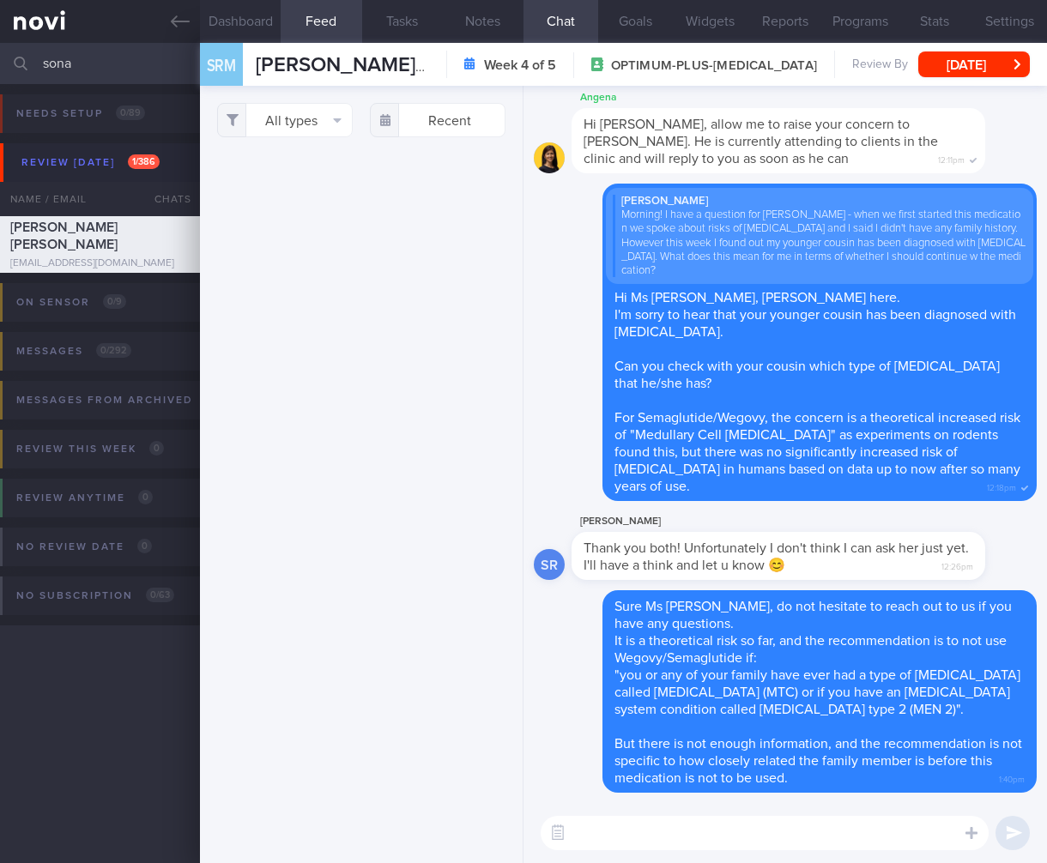
select select "7"
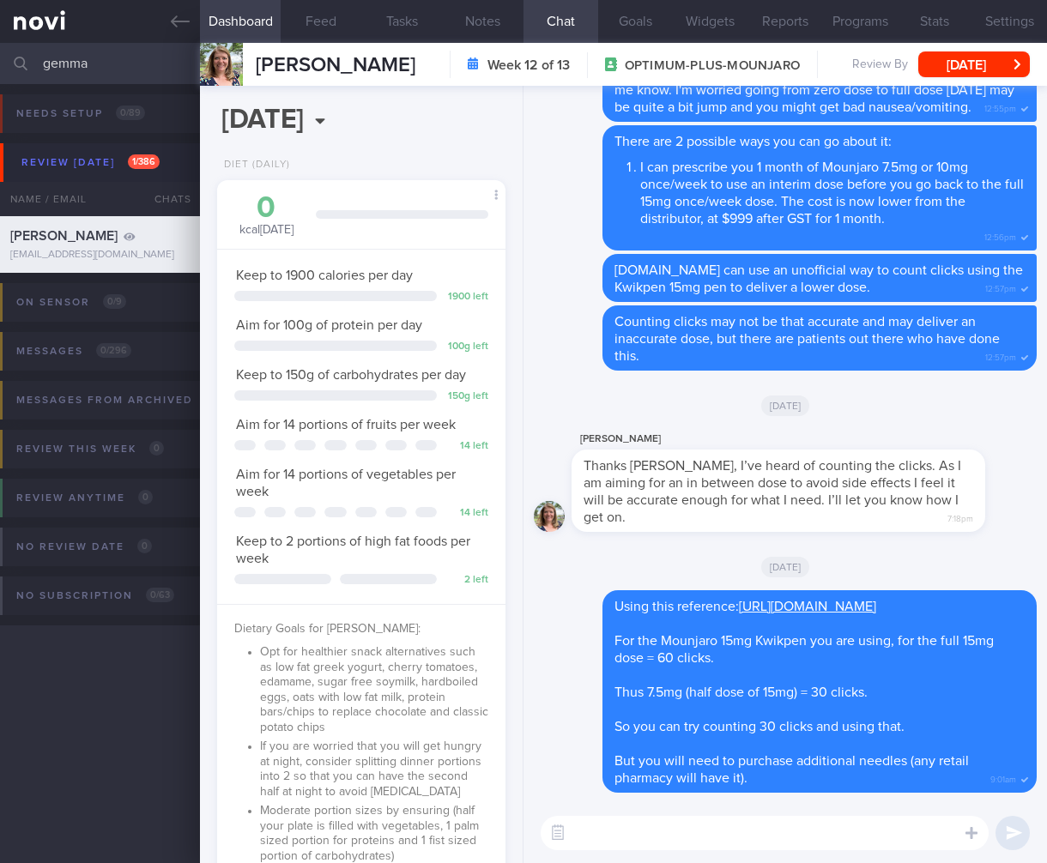
select select "5"
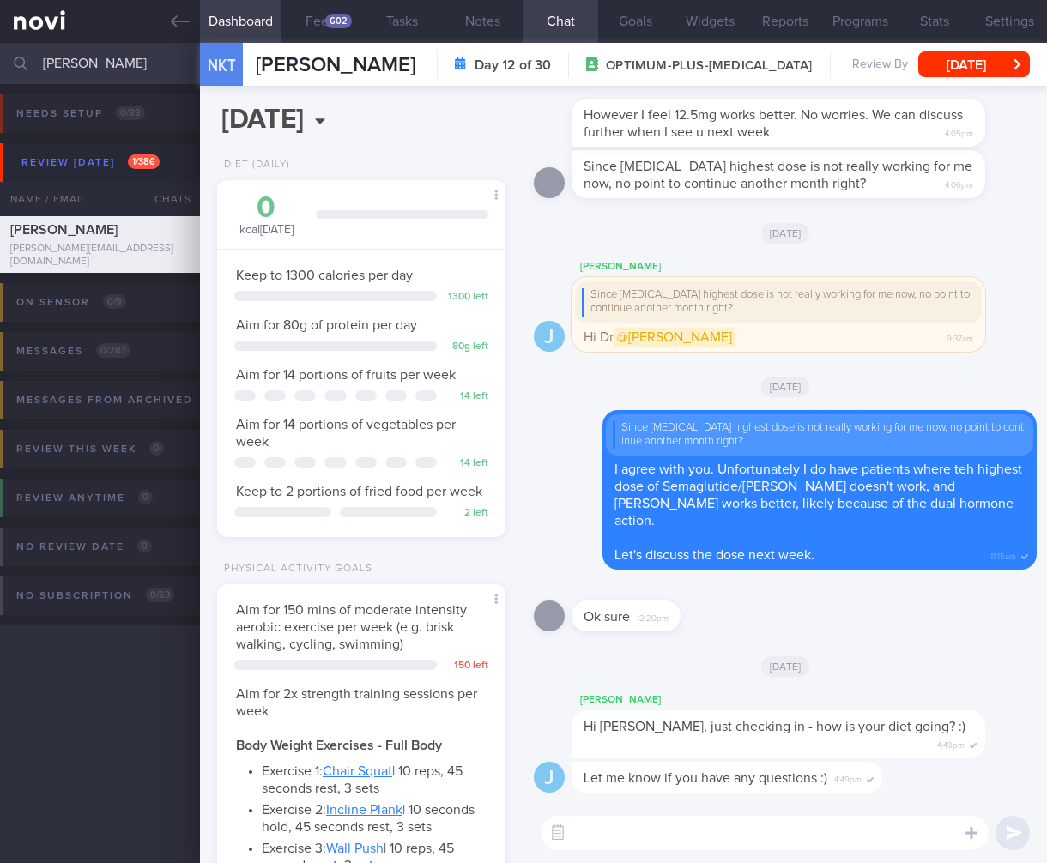
select select "7"
click at [54, 25] on link at bounding box center [100, 21] width 200 height 43
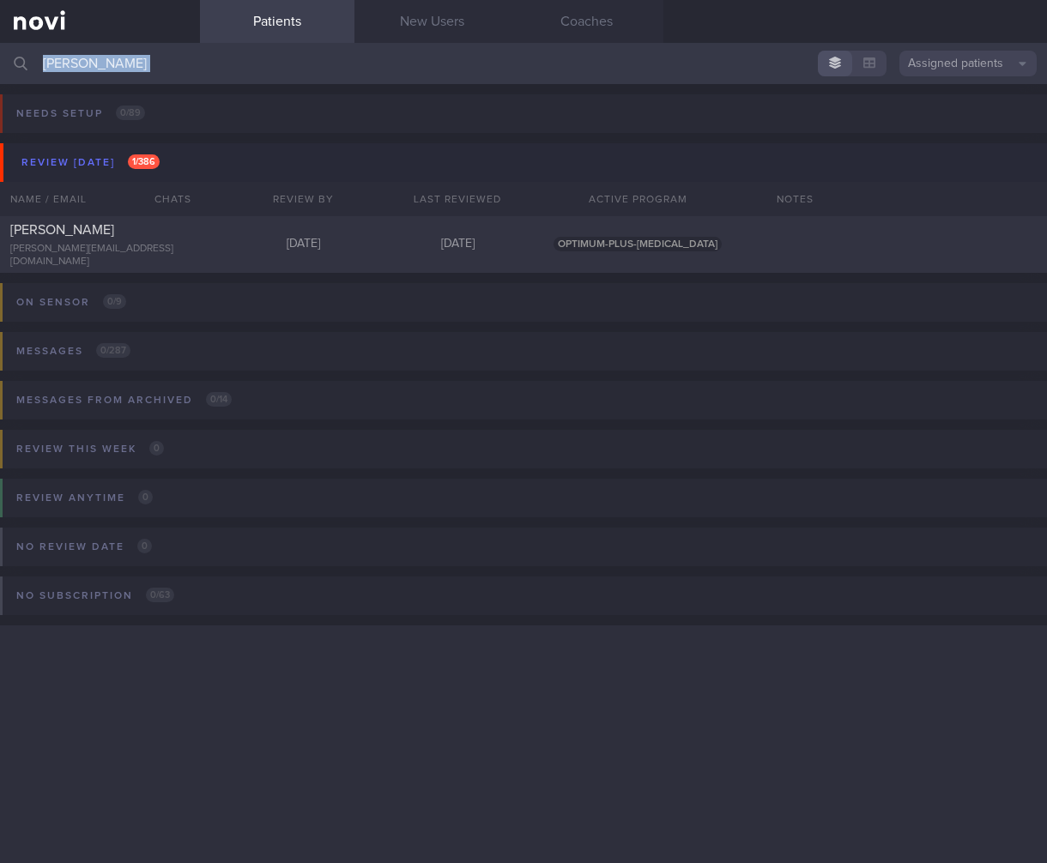
drag, startPoint x: 189, startPoint y: 63, endPoint x: 24, endPoint y: 45, distance: 165.8
click at [1, 50] on div "nerissa Assigned patients Assigned patients All active patients Archived patien…" at bounding box center [523, 63] width 1047 height 41
click at [56, 63] on input "nerissa" at bounding box center [523, 63] width 1047 height 41
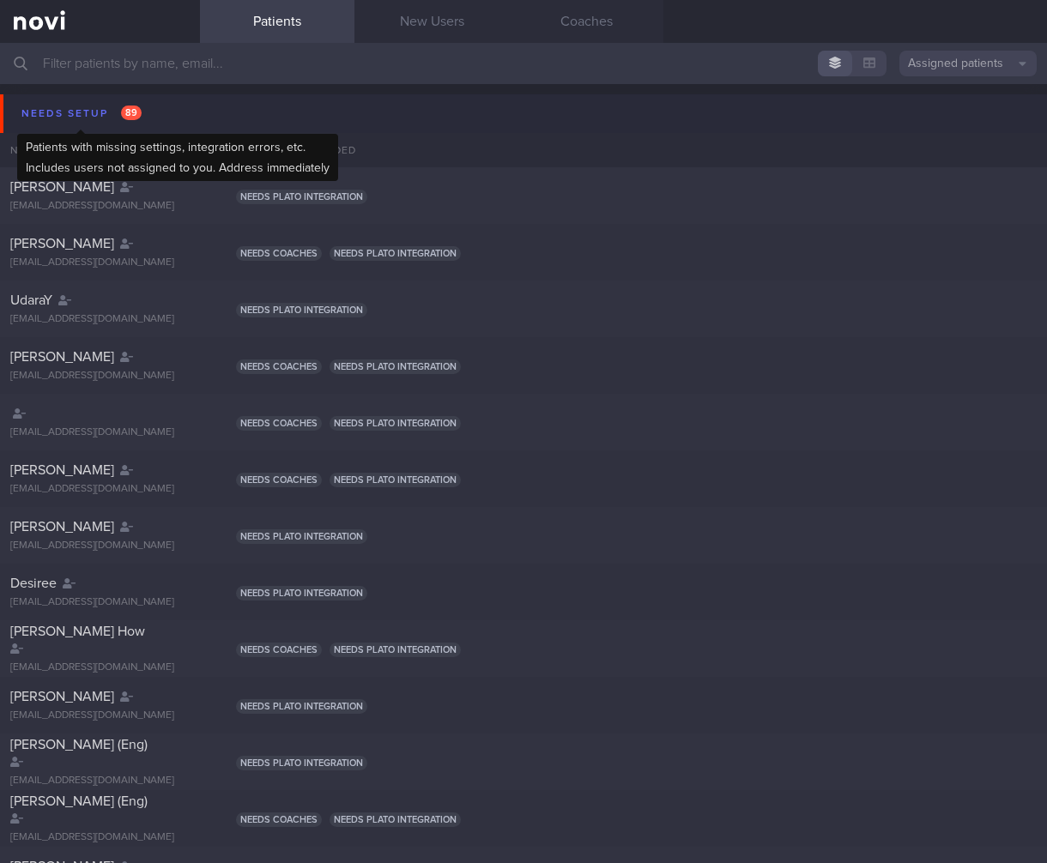
click at [97, 124] on div "Needs setup 89" at bounding box center [81, 113] width 129 height 23
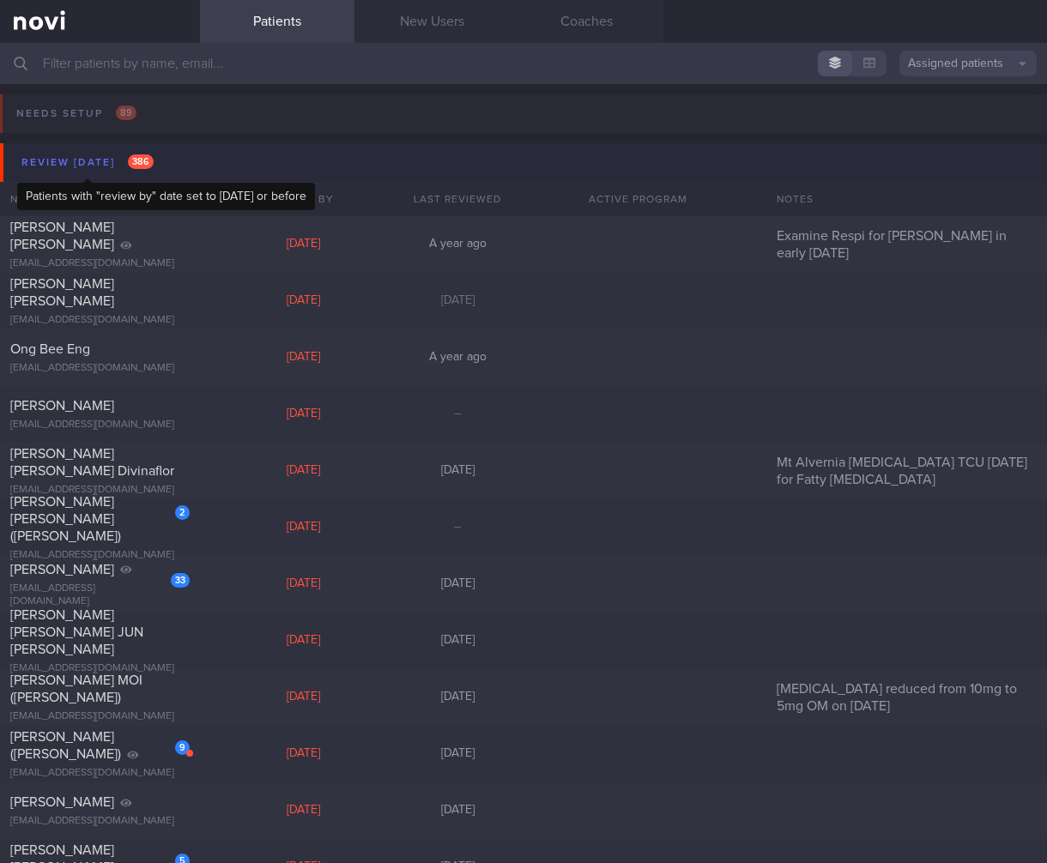
click at [99, 165] on div "Review today 386" at bounding box center [87, 162] width 141 height 23
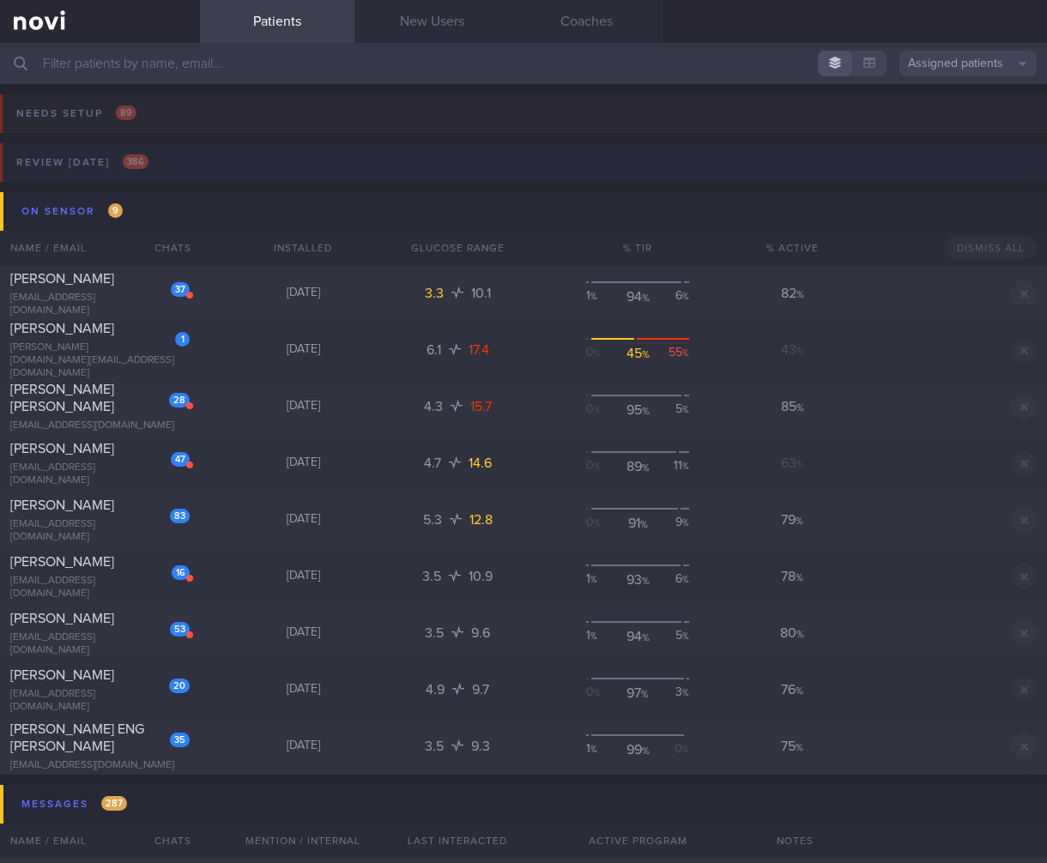
click at [124, 190] on button "Review today 386" at bounding box center [521, 167] width 1052 height 49
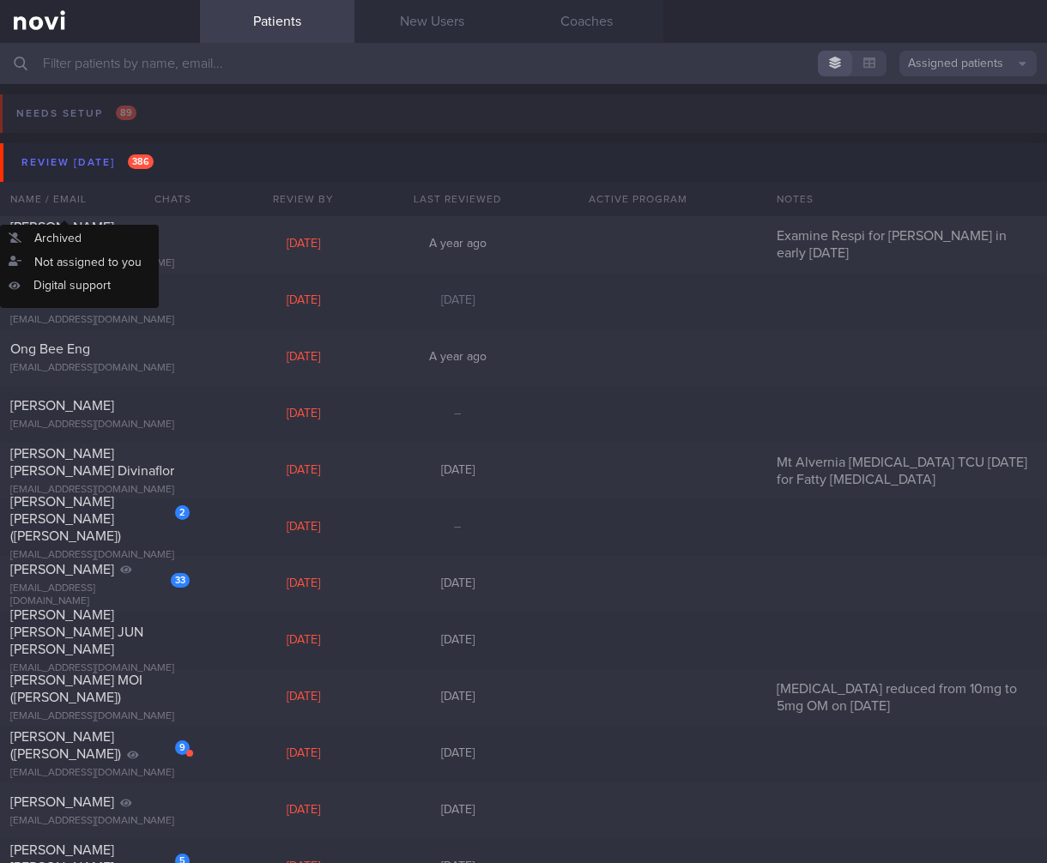
click at [127, 187] on div "Name / Email" at bounding box center [65, 199] width 131 height 34
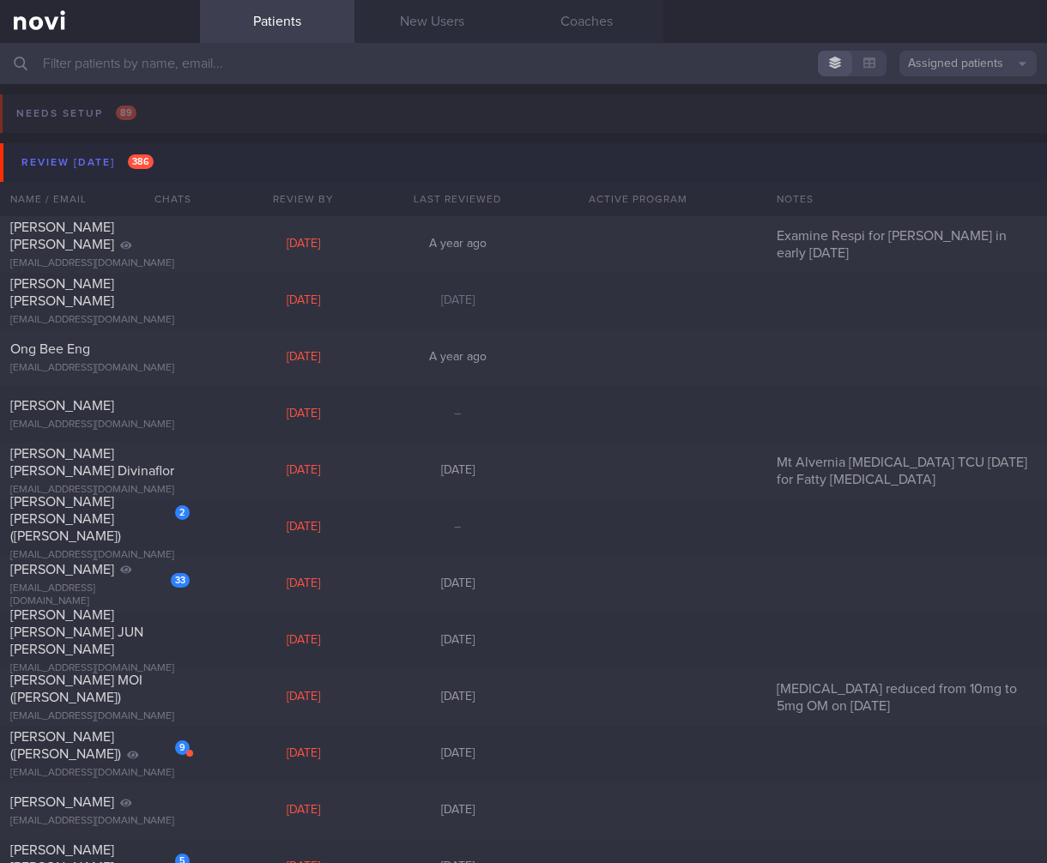
click at [135, 180] on button "Review today 386" at bounding box center [526, 162] width 1052 height 39
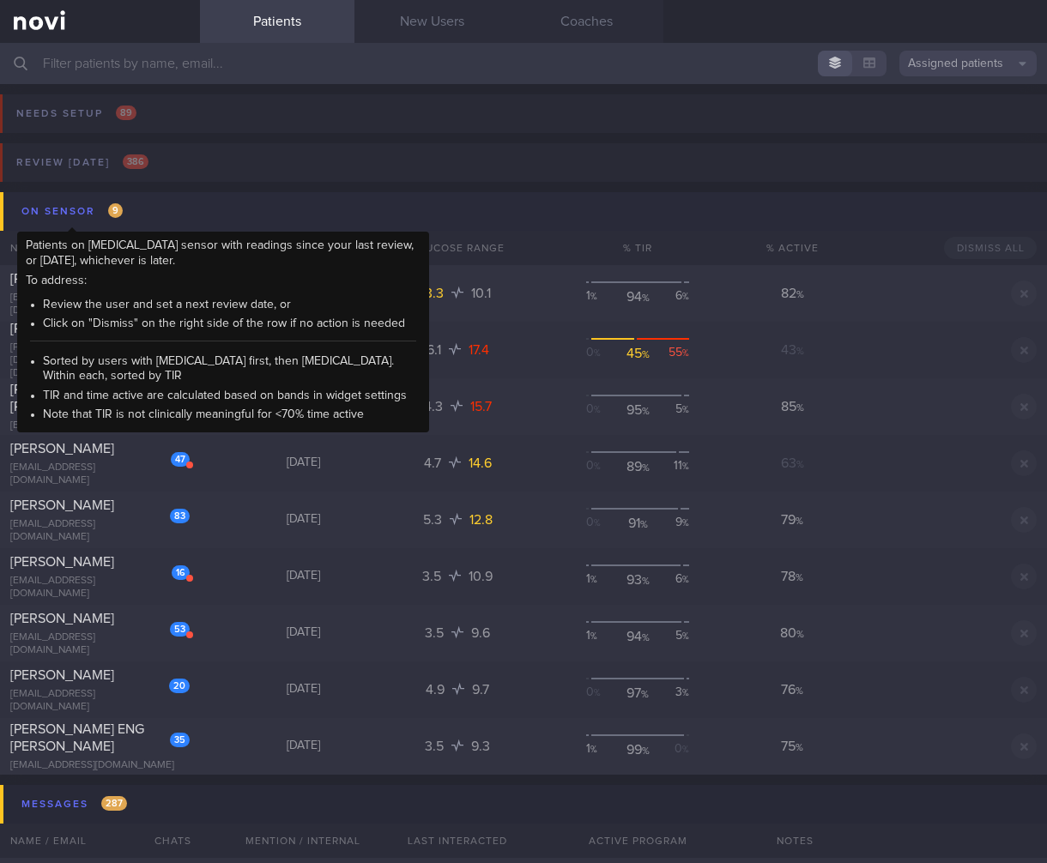
click at [121, 203] on div "On sensor 9" at bounding box center [72, 211] width 110 height 23
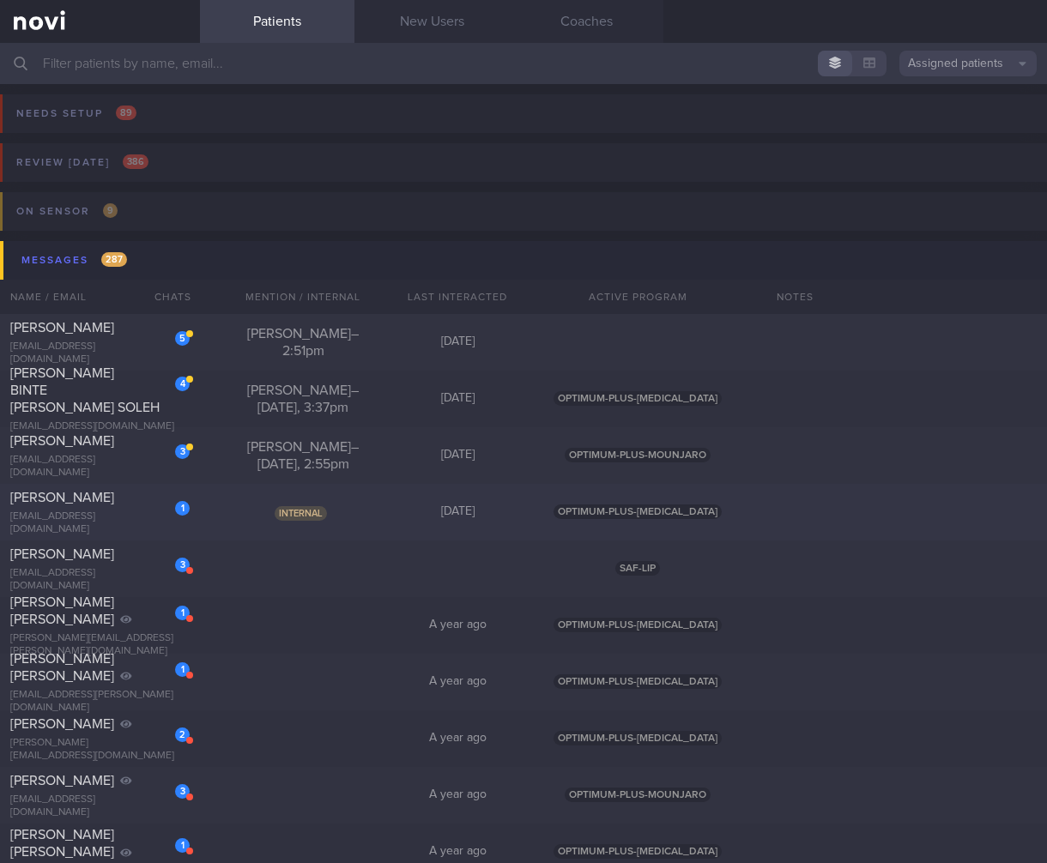
click at [277, 511] on span "Internal" at bounding box center [301, 513] width 52 height 15
select select "7"
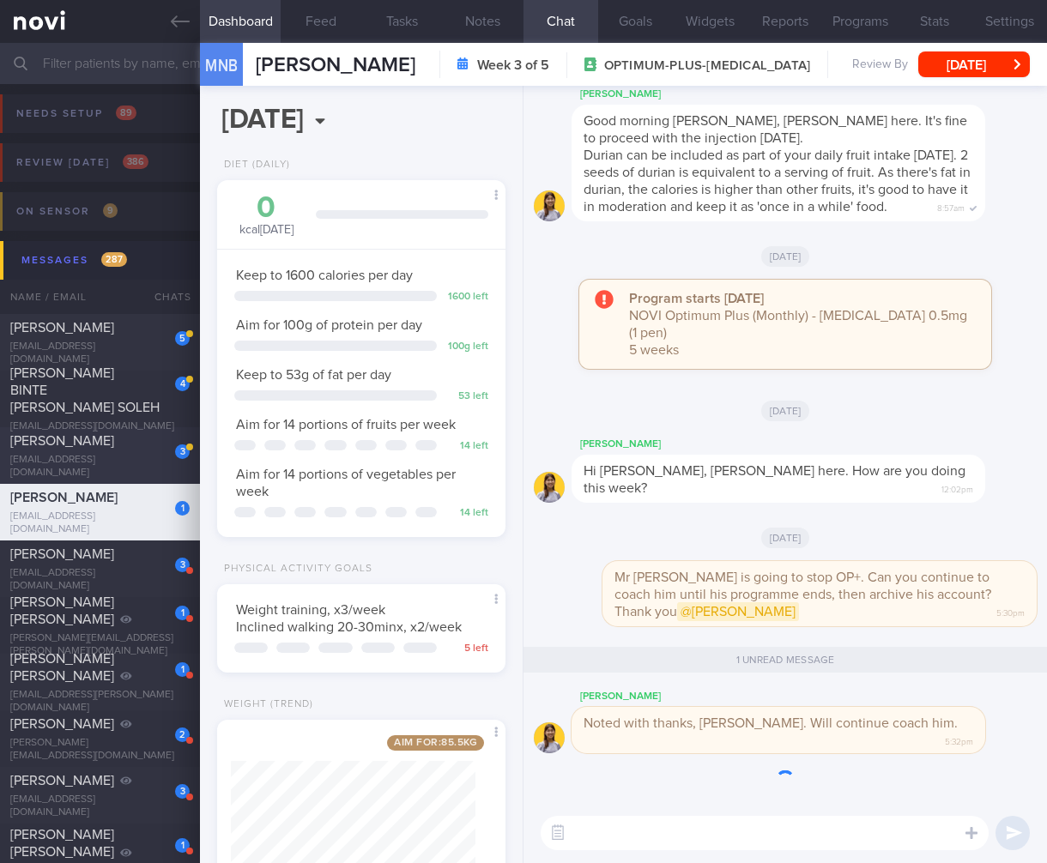
click at [81, 450] on div "TRIAGUSTIN SETIAWATI" at bounding box center [97, 440] width 175 height 17
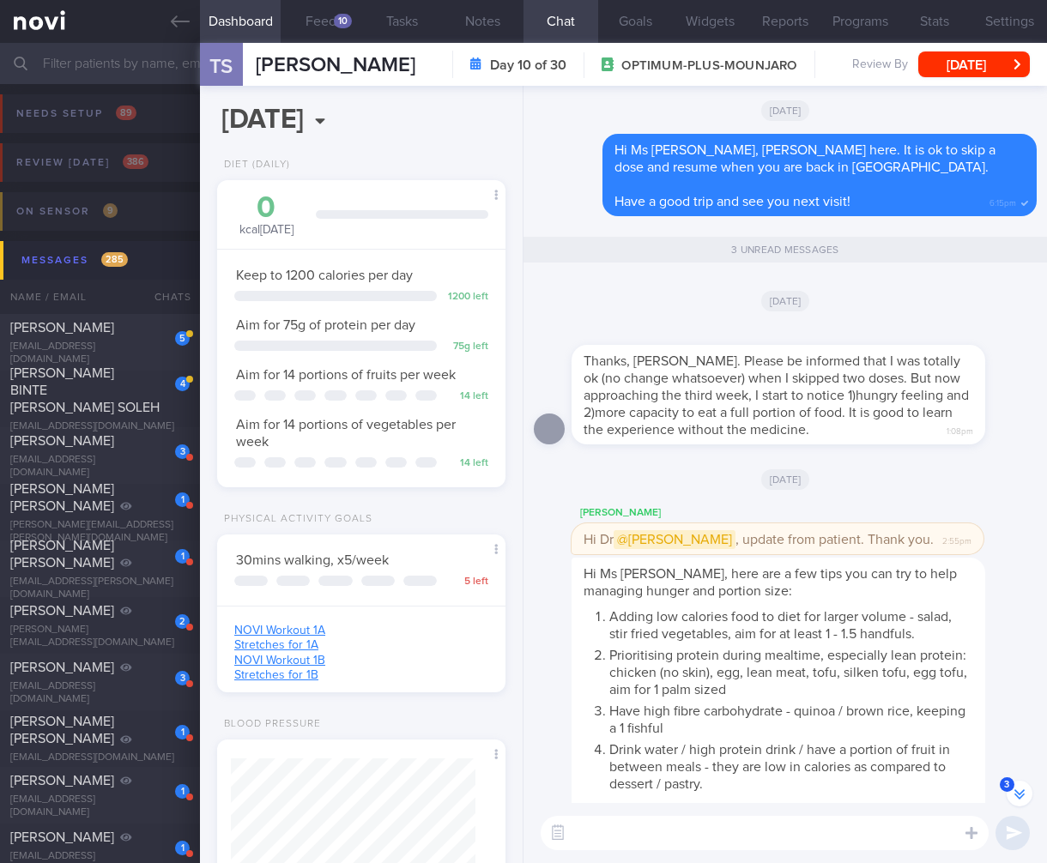
scroll to position [-77, 0]
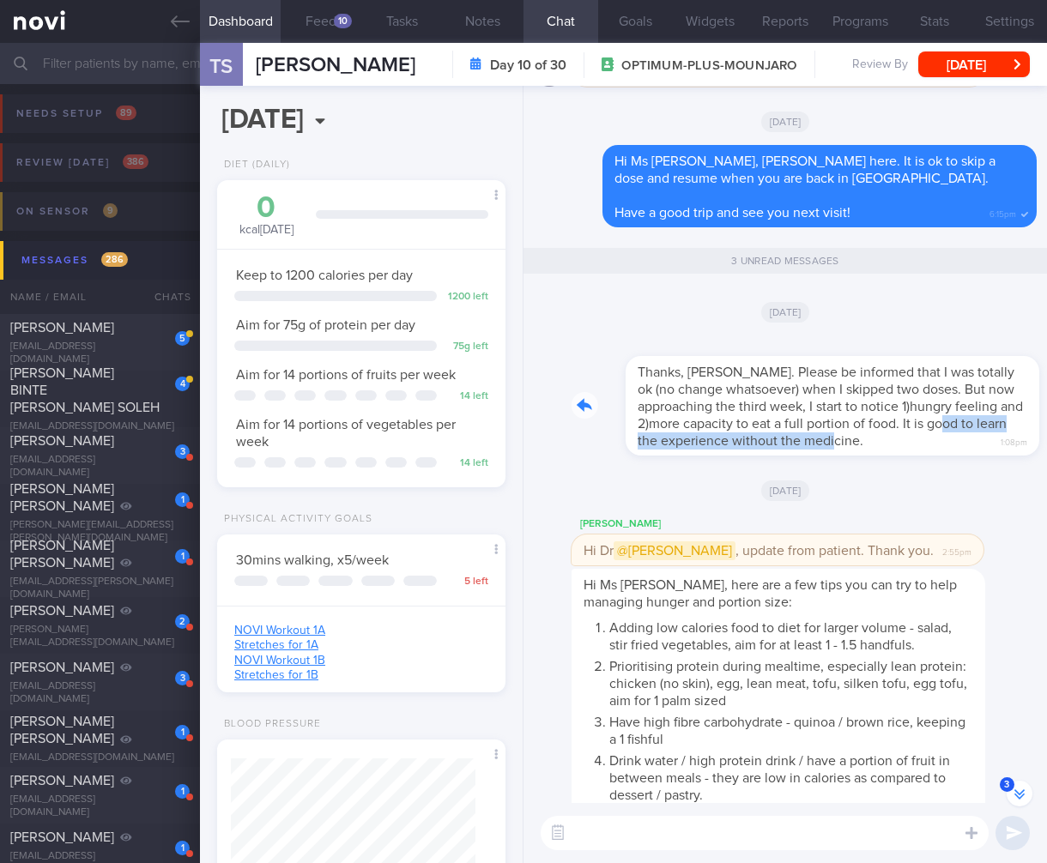
drag, startPoint x: 897, startPoint y: 421, endPoint x: 1017, endPoint y: 414, distance: 120.4
click at [1017, 414] on div "Thanks, Dr. Todd. Please be informed that I was totally ok (no change whatsoeve…" at bounding box center [803, 395] width 465 height 120
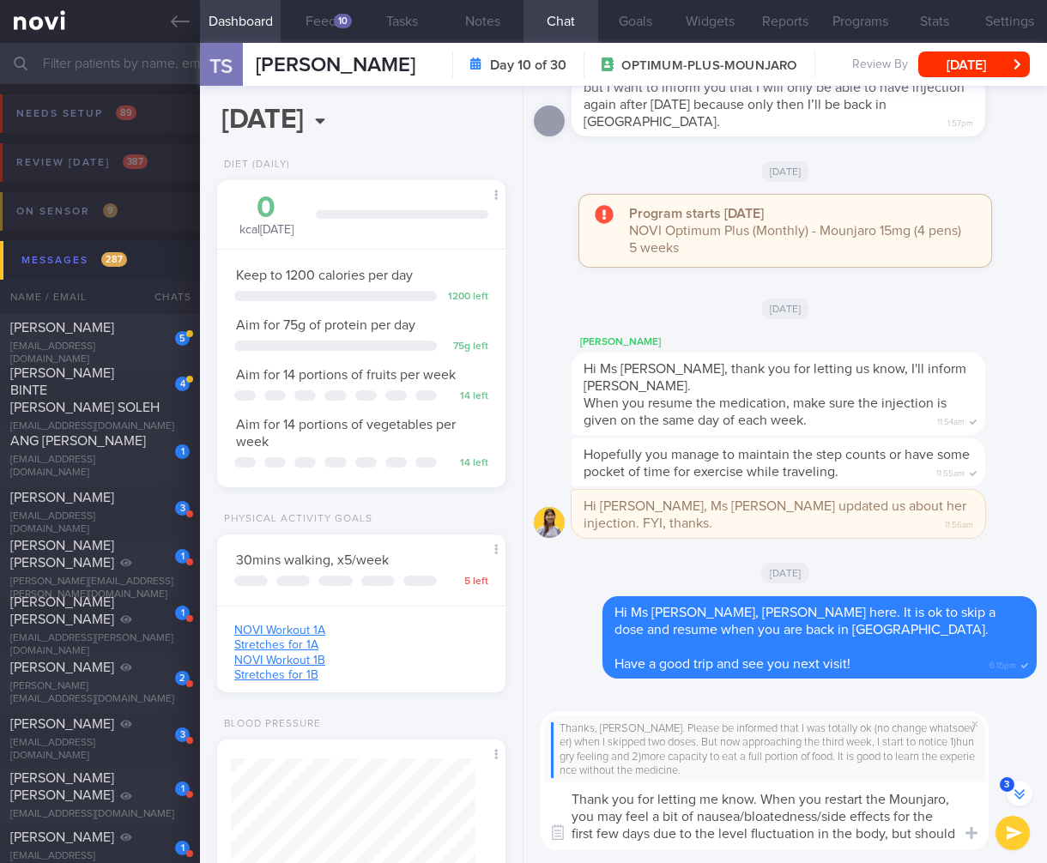
scroll to position [-650, 0]
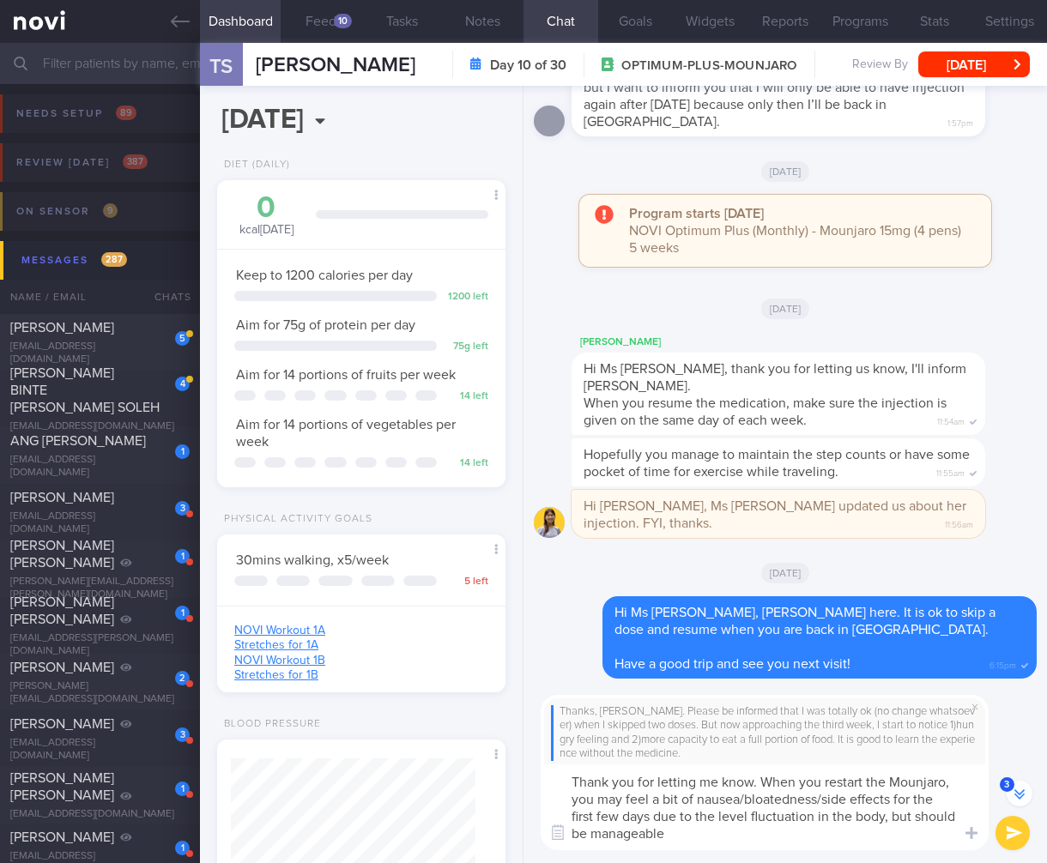
type textarea "Thank you for letting me know. When you restart the Mounjaro, you may feel a bi…"
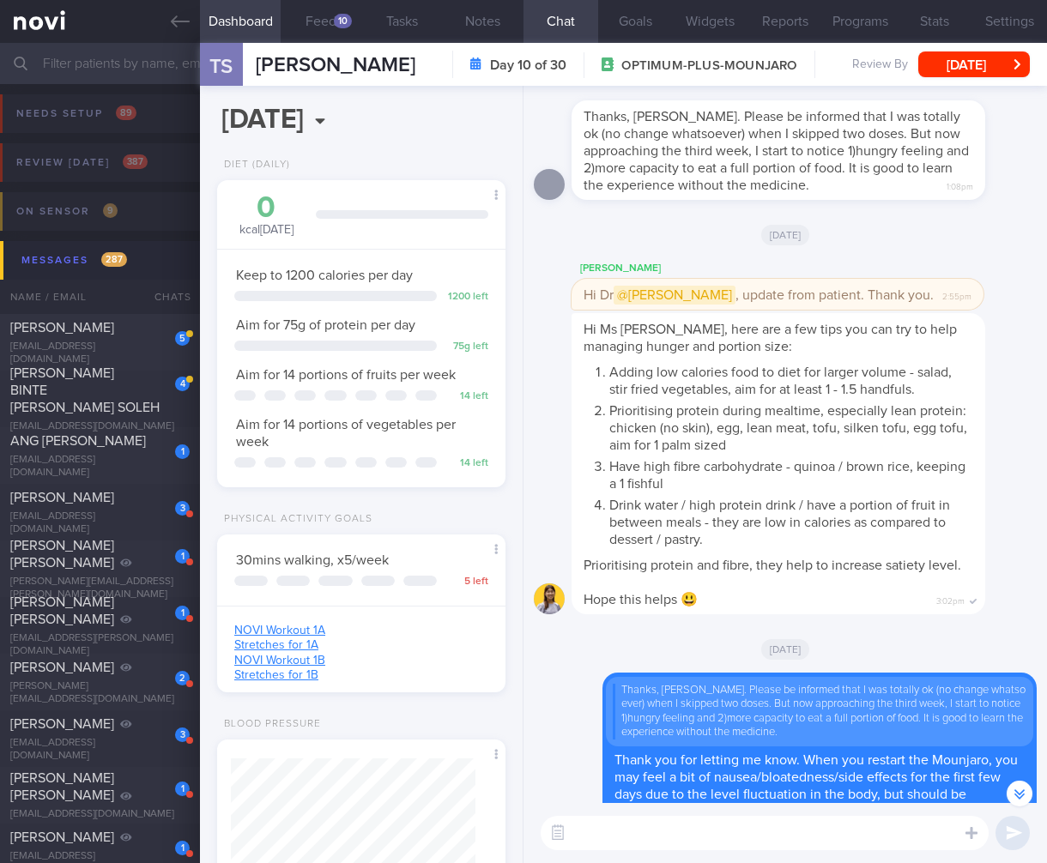
scroll to position [-56, 0]
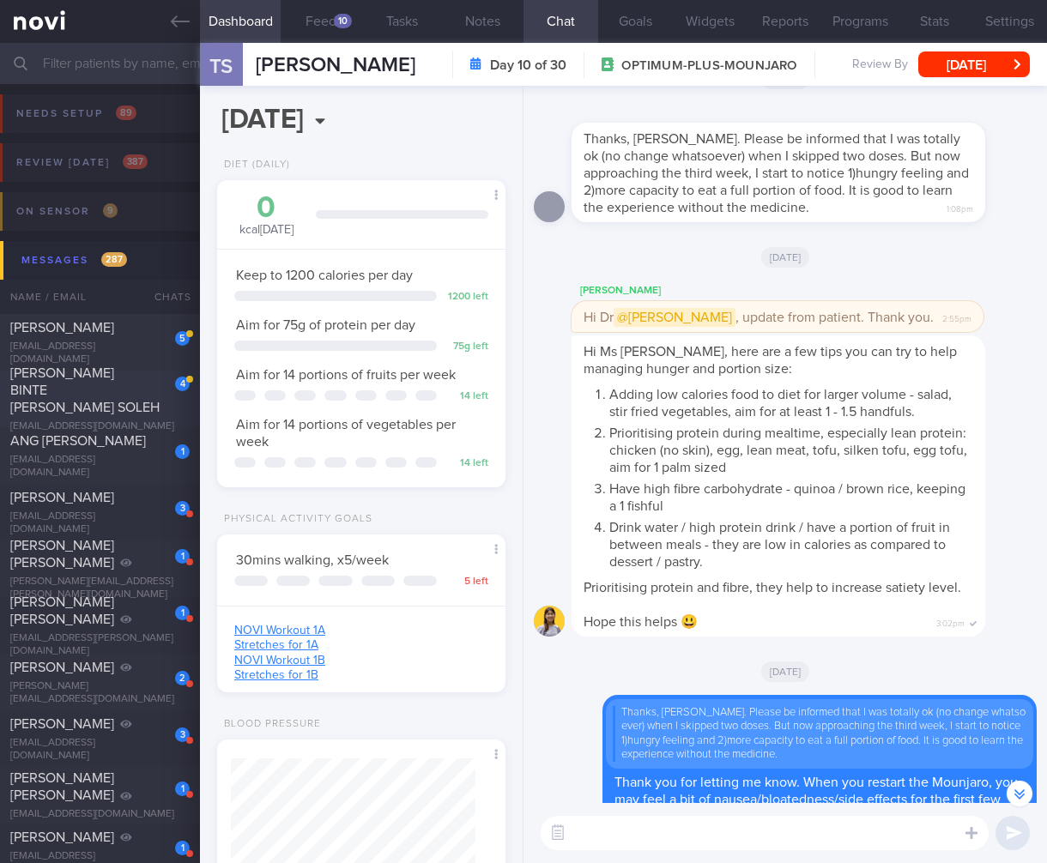
click at [131, 373] on div "NURASHIKIN BINTE MOHAMED SOLEH" at bounding box center [97, 390] width 175 height 51
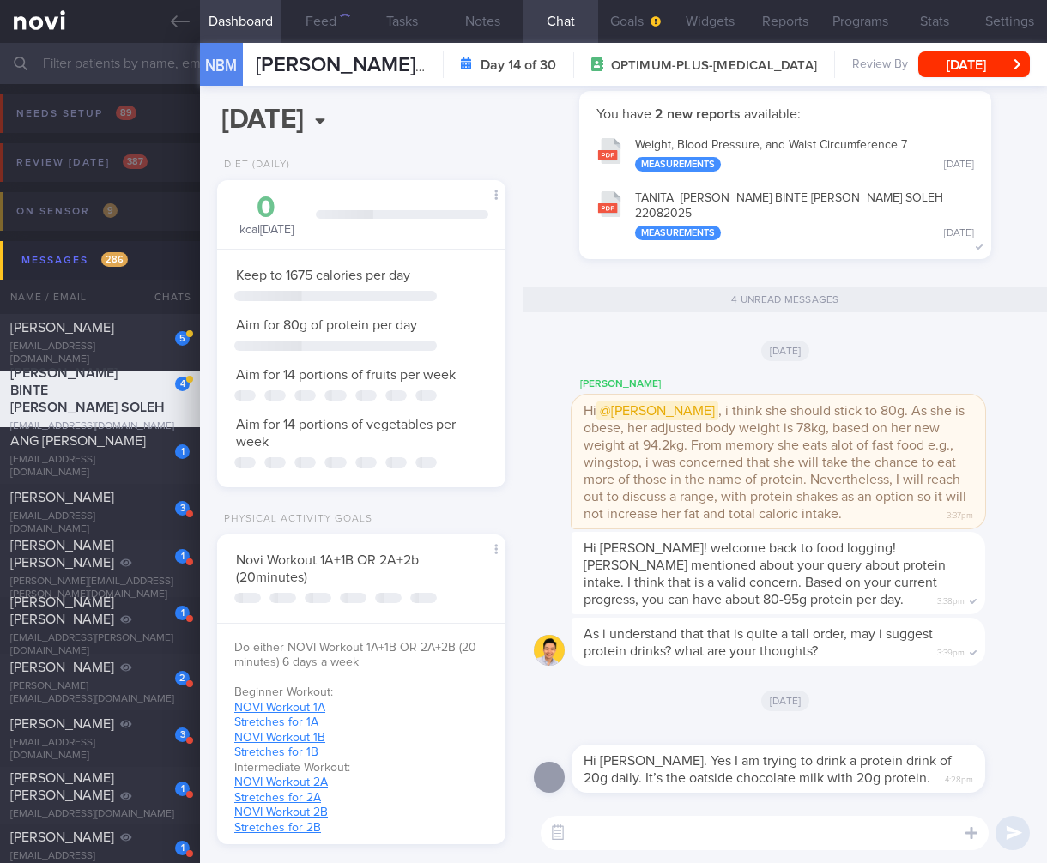
scroll to position [122, 245]
click at [965, 509] on div "Hi @Todd , i think she should stick to 80g. As she is obese, her adjusted body …" at bounding box center [778, 462] width 414 height 134
click at [909, 499] on span "Hi @Todd , i think she should stick to 80g. As she is obese, her adjusted body …" at bounding box center [774, 461] width 383 height 119
click at [976, 514] on div "Chad Hi @Todd , i think she should stick to 80g. As she is obese, her adjusted …" at bounding box center [803, 451] width 465 height 154
click at [863, 508] on div "Hi @Todd , i think she should stick to 80g. As she is obese, her adjusted body …" at bounding box center [778, 462] width 414 height 134
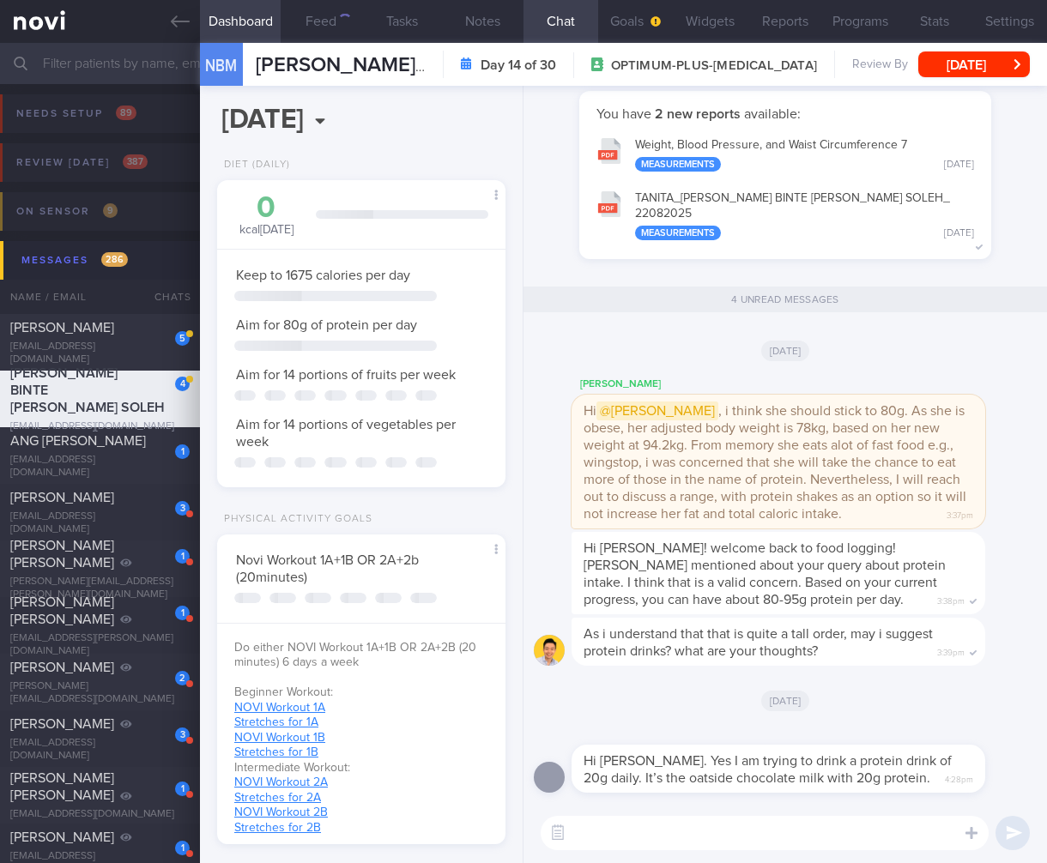
click at [968, 514] on div "Hi @Todd , i think she should stick to 80g. As she is obese, her adjusted body …" at bounding box center [778, 462] width 414 height 134
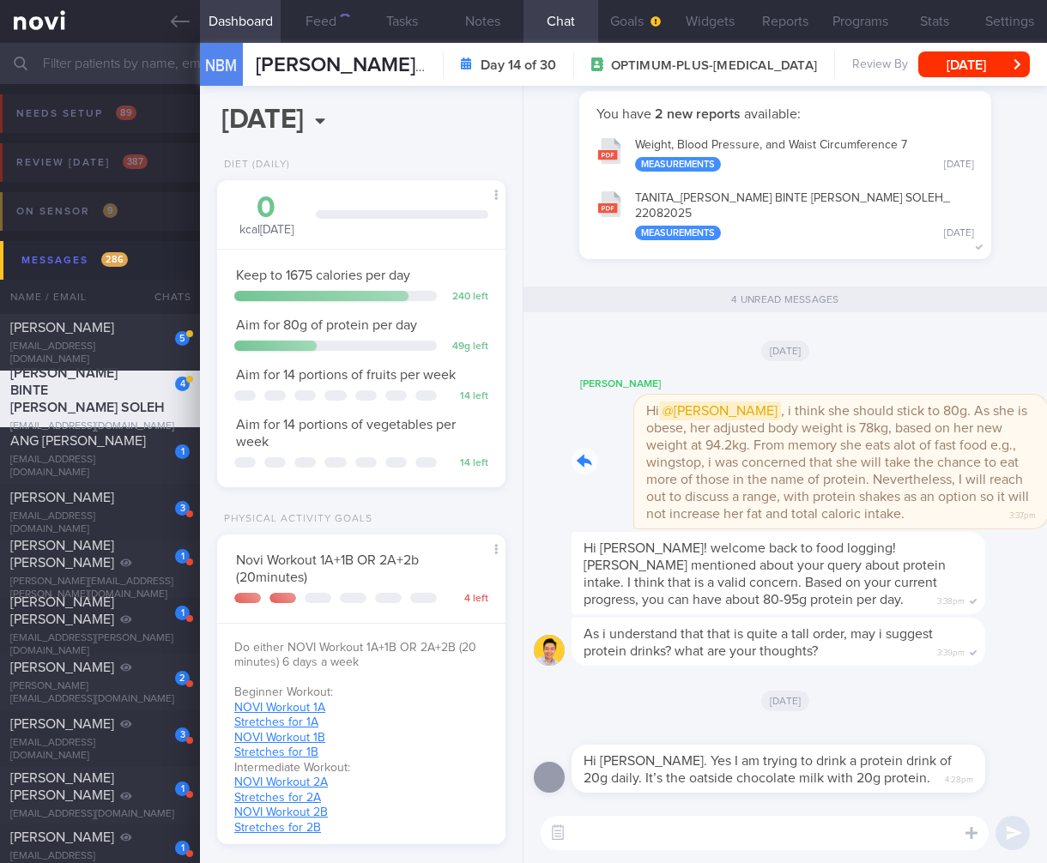
drag, startPoint x: 850, startPoint y: 515, endPoint x: 982, endPoint y: 514, distance: 131.3
click at [982, 514] on div "Chad Hi @Todd , i think she should stick to 80g. As she is obese, her adjusted …" at bounding box center [803, 451] width 465 height 154
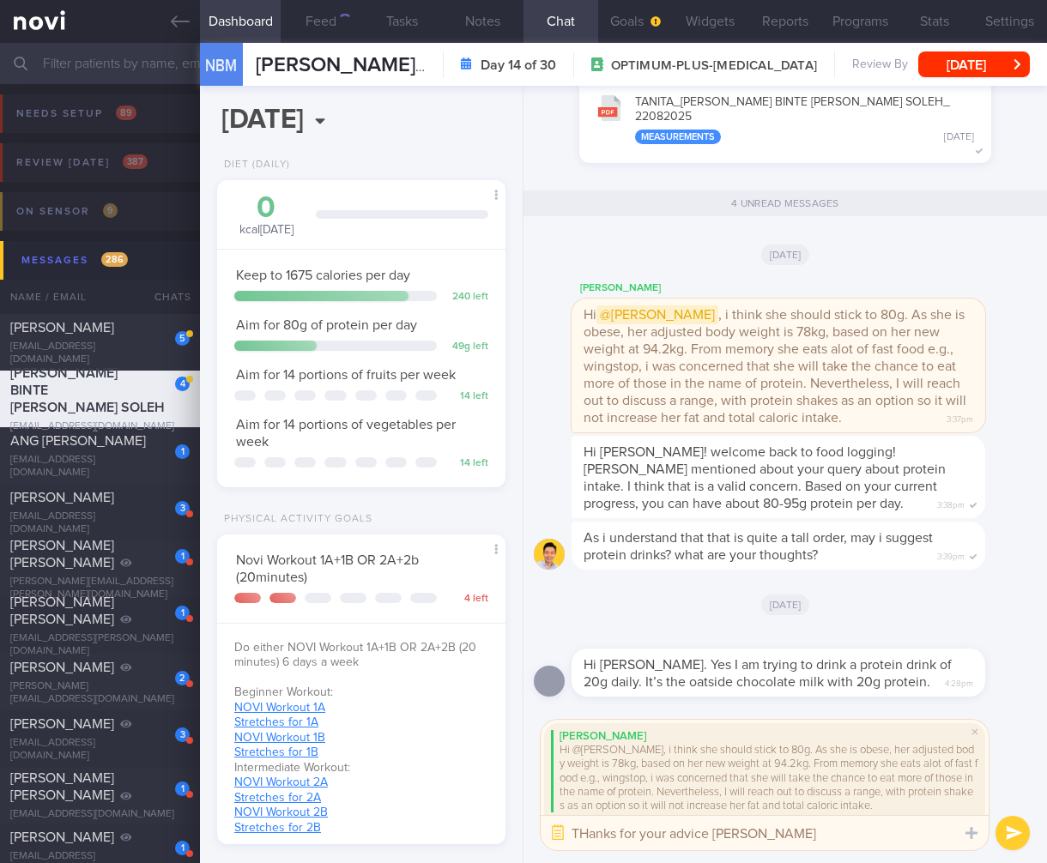
type textarea "THanks for your advice Chad!"
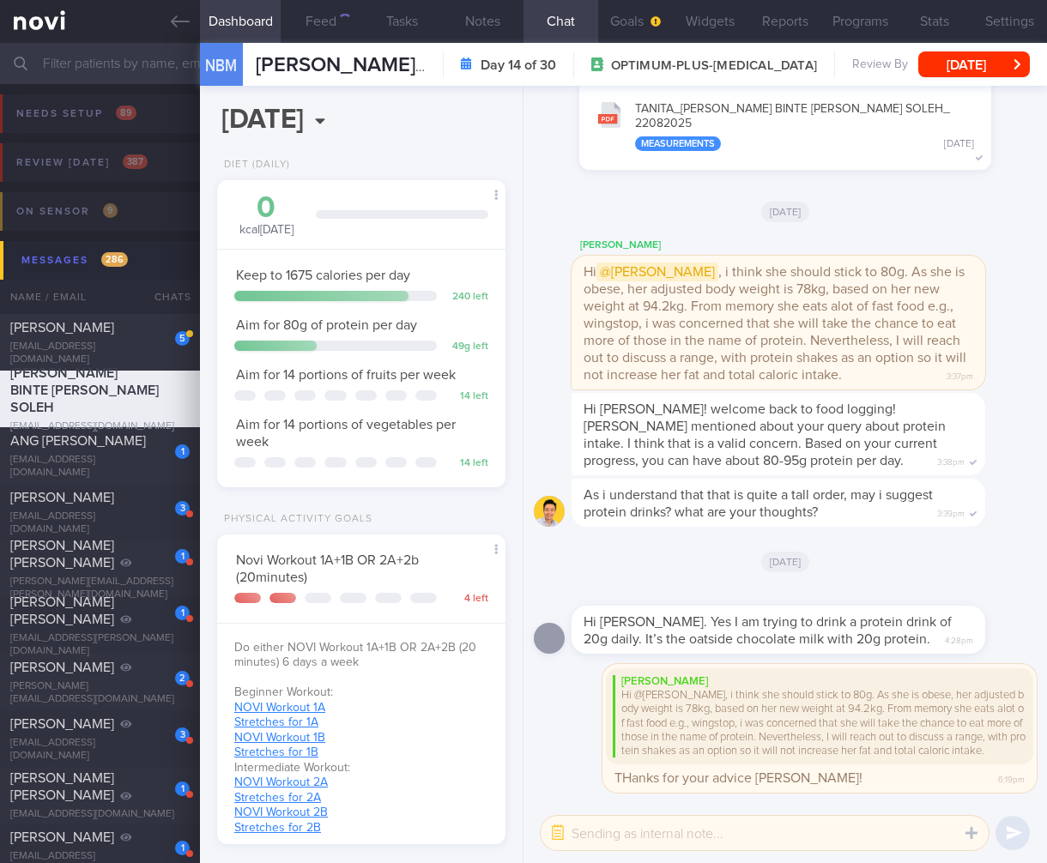
scroll to position [190, 381]
click at [138, 336] on div "RICHARDSON TANYA TAN" at bounding box center [97, 327] width 175 height 17
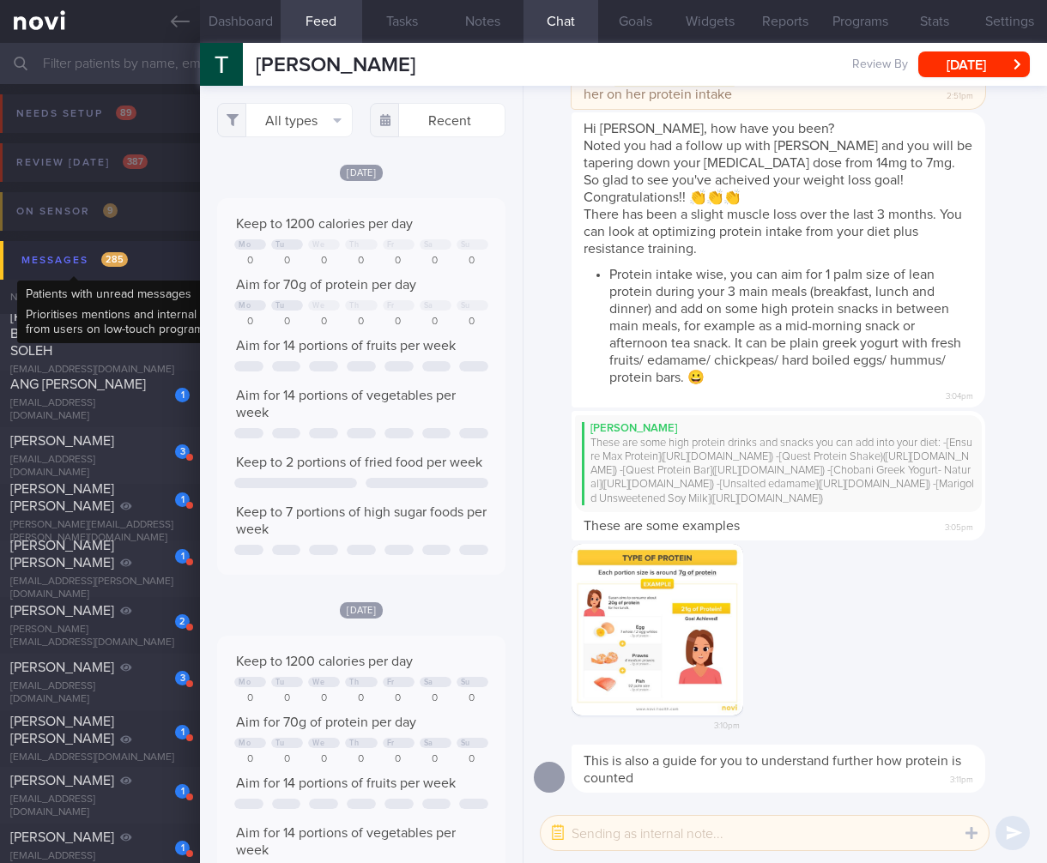
click at [81, 257] on div "Messages 285" at bounding box center [74, 260] width 115 height 23
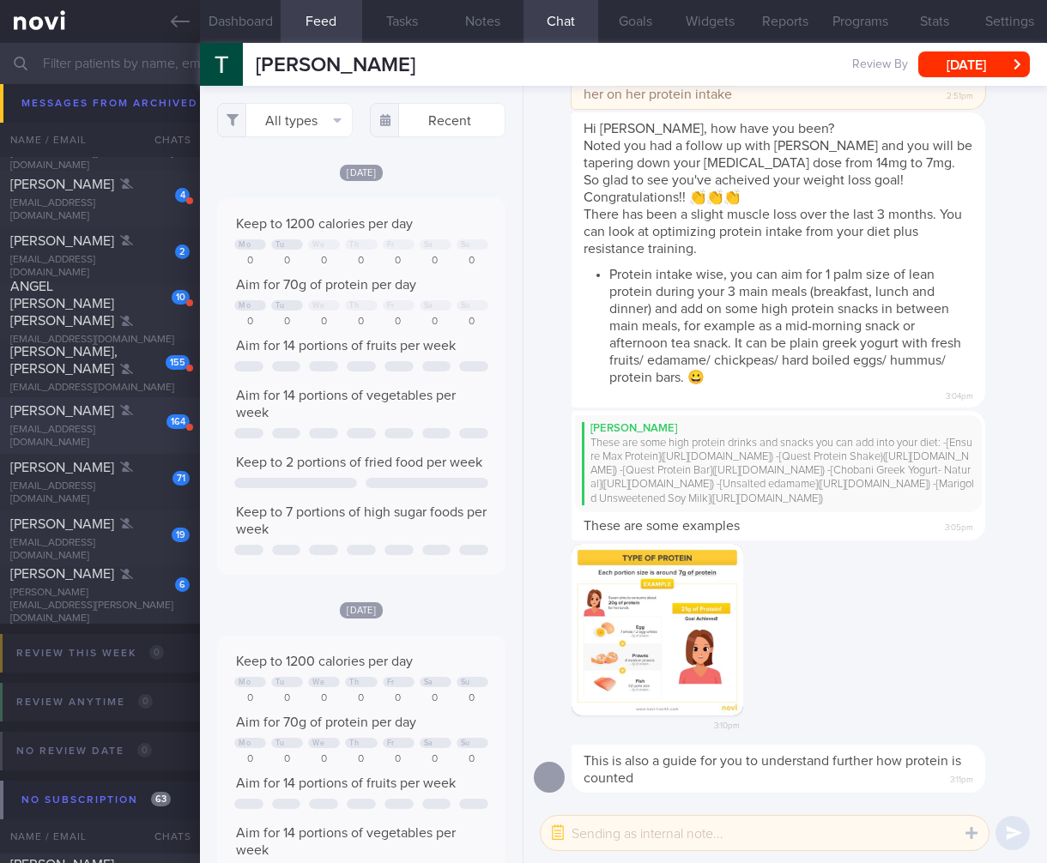
scroll to position [327, 0]
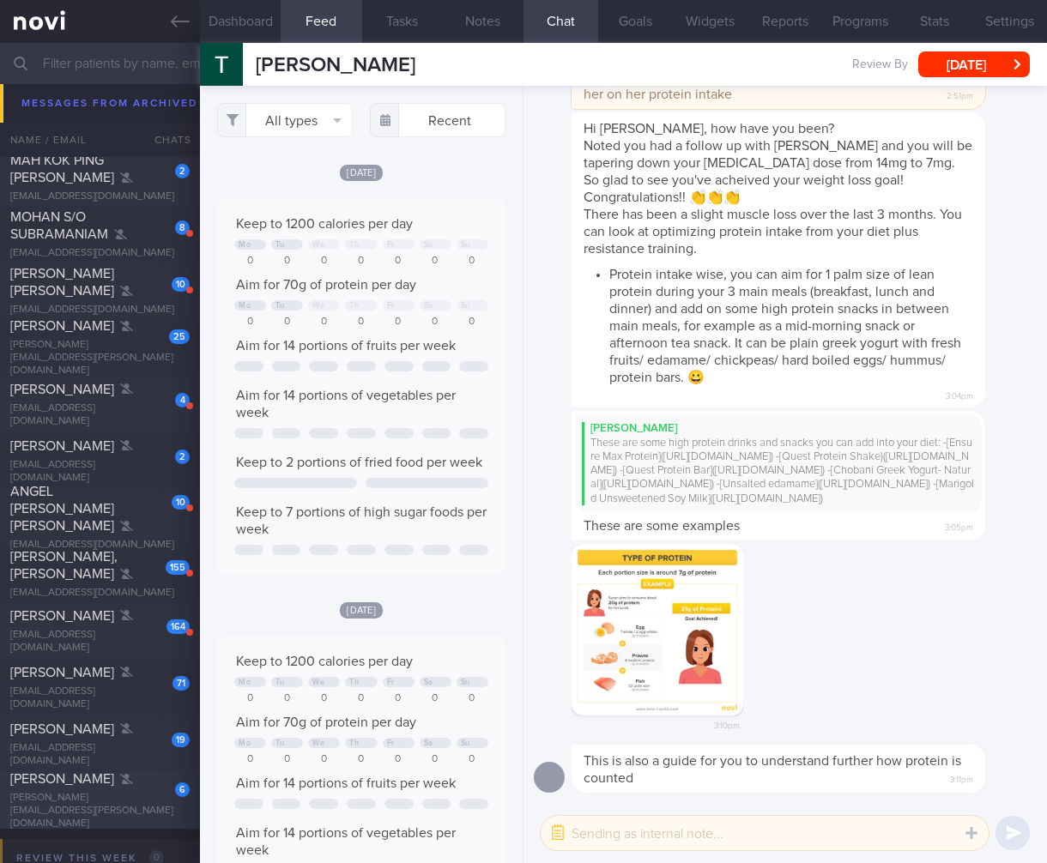
click at [148, 784] on div "Sharon Cheah Ui Hoon" at bounding box center [97, 778] width 175 height 17
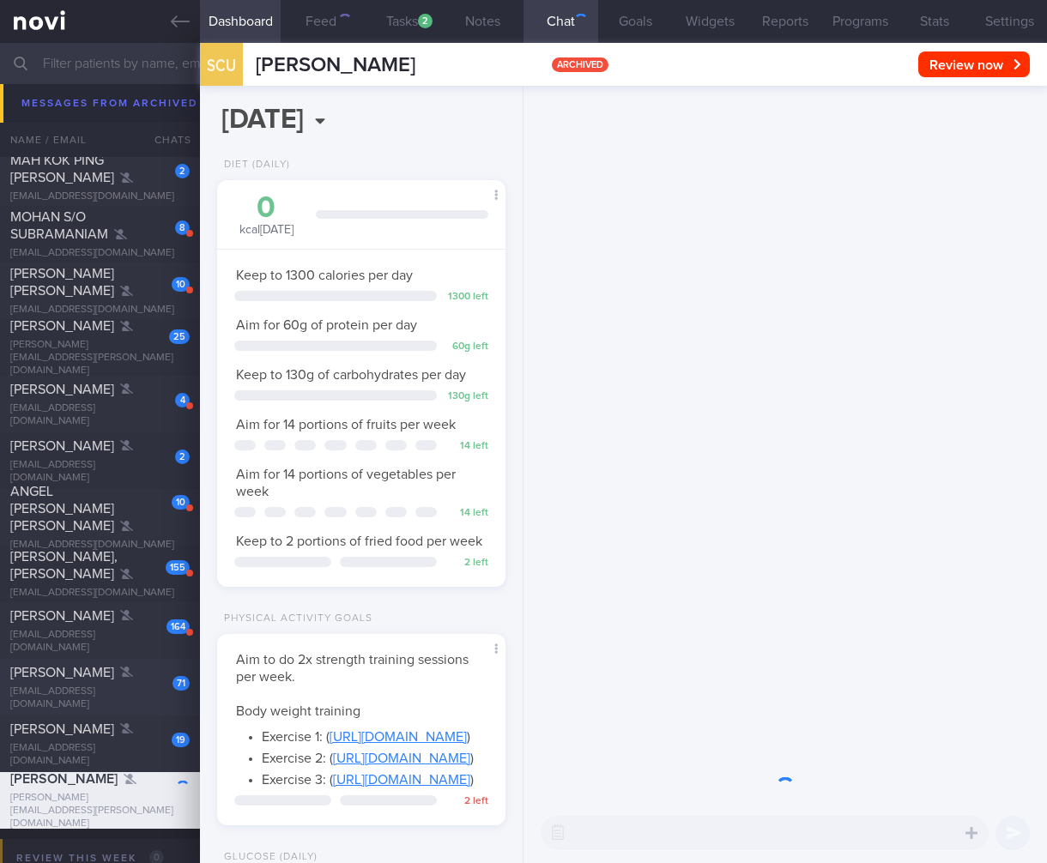
scroll to position [147, 245]
